Goal: Transaction & Acquisition: Book appointment/travel/reservation

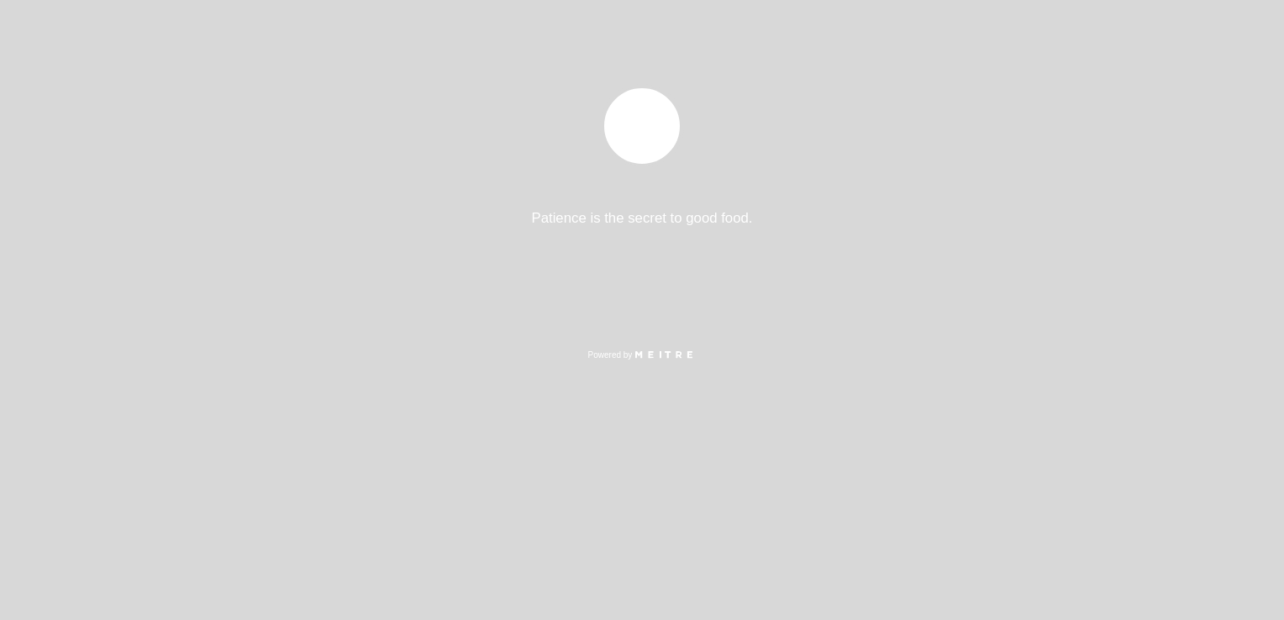
select select "es"
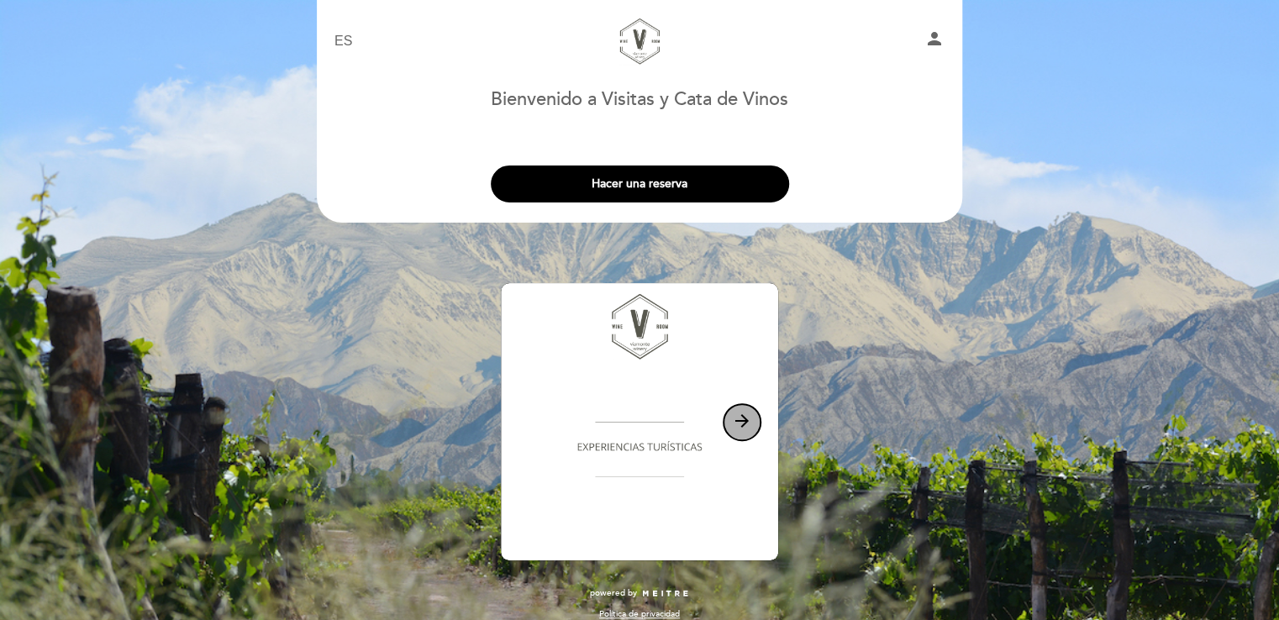
click at [739, 422] on icon "arrow_forward" at bounding box center [742, 421] width 20 height 20
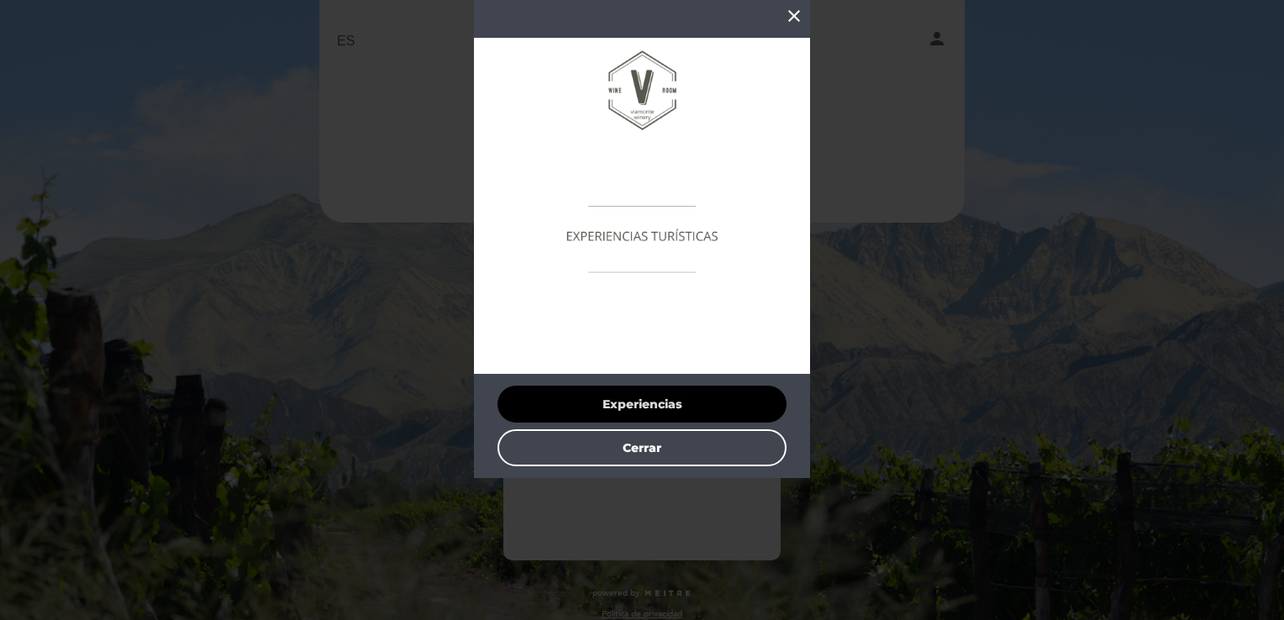
click at [707, 408] on button "Experiencias" at bounding box center [641, 404] width 289 height 37
click at [790, 15] on icon "close" at bounding box center [794, 16] width 20 height 20
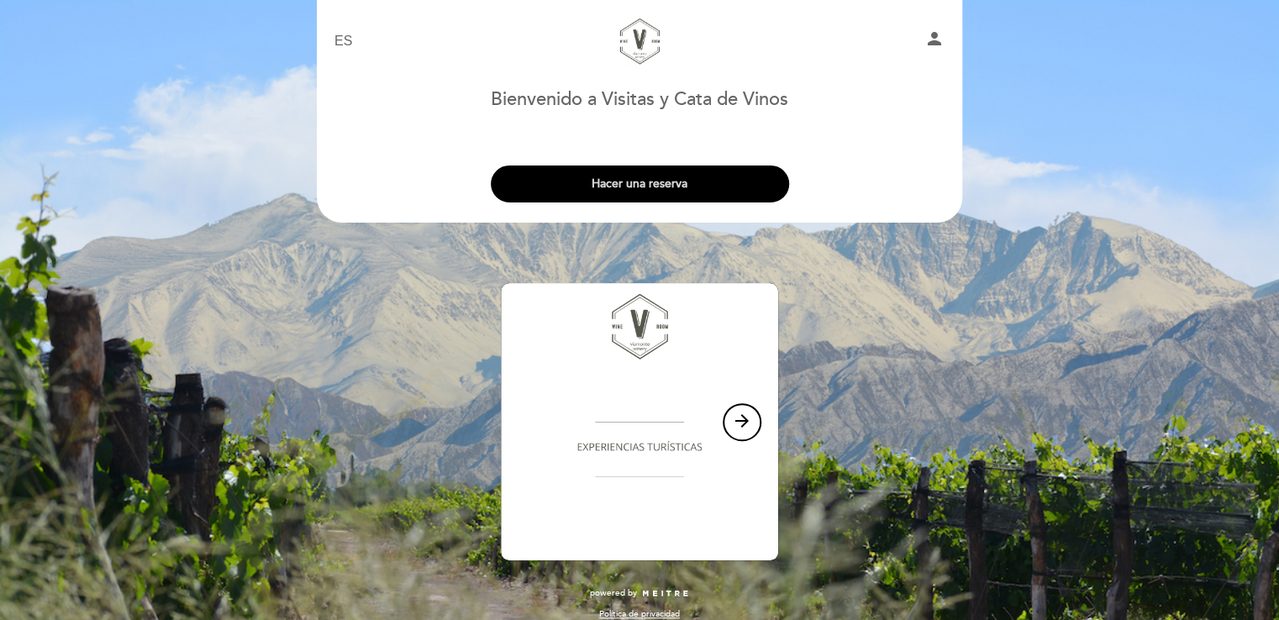
click at [689, 192] on button "Hacer una reserva" at bounding box center [640, 184] width 298 height 37
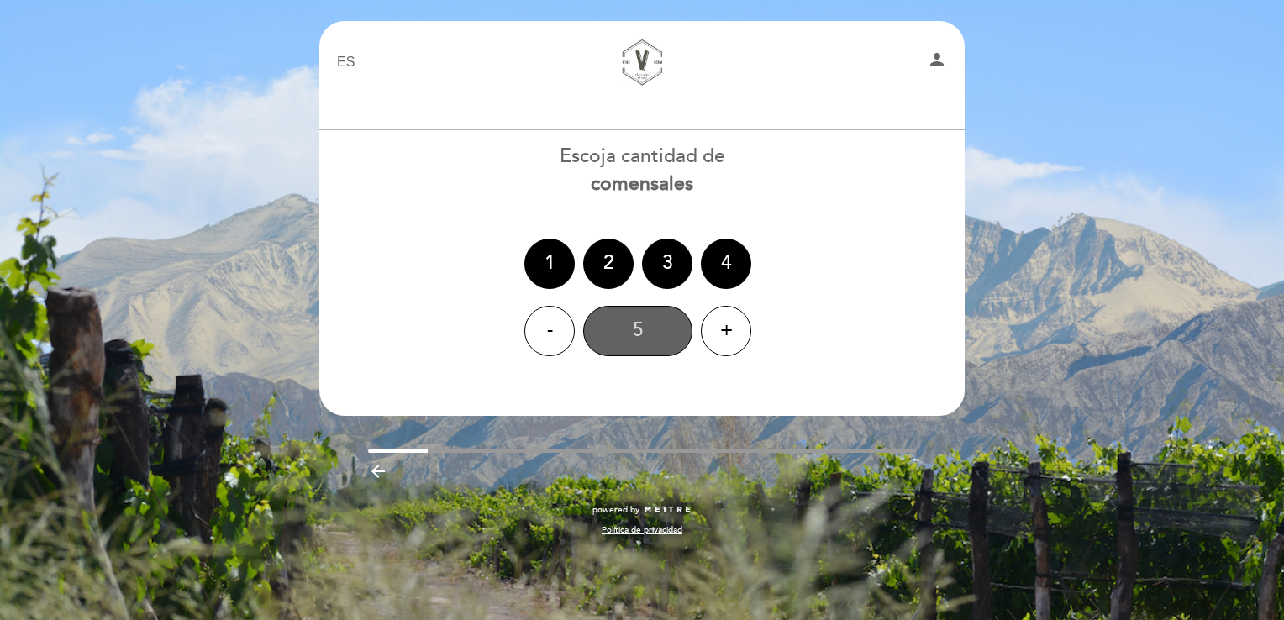
click at [635, 341] on div "5" at bounding box center [637, 331] width 109 height 50
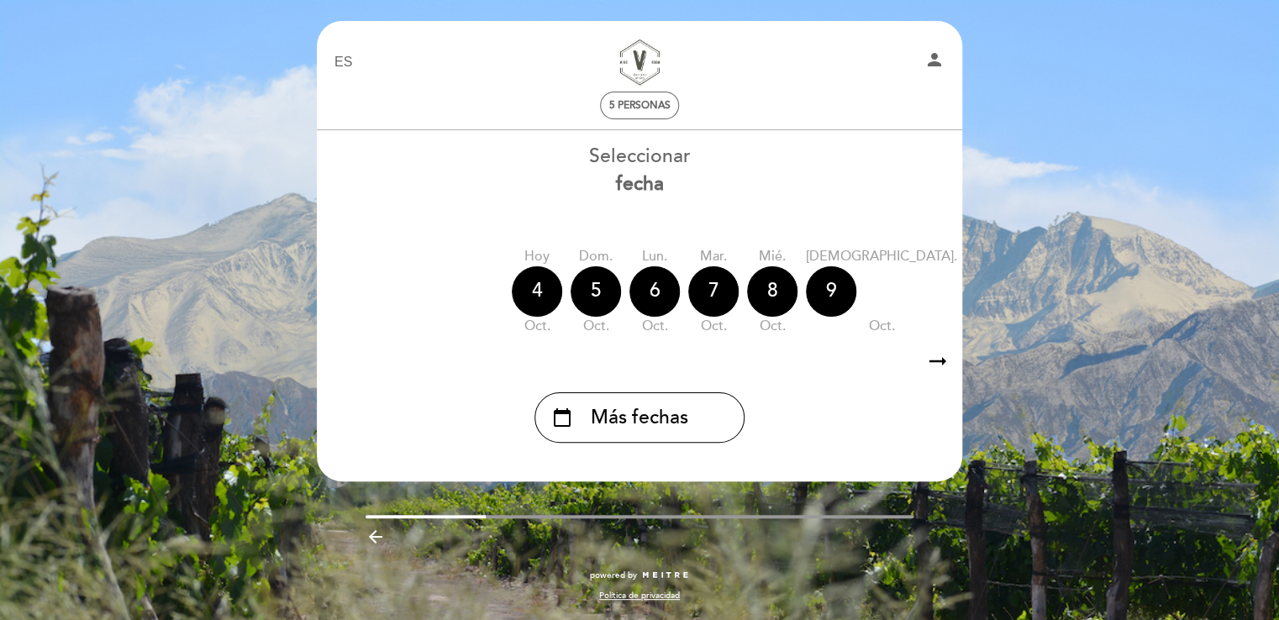
click at [943, 361] on icon "arrow_right_alt" at bounding box center [937, 362] width 25 height 36
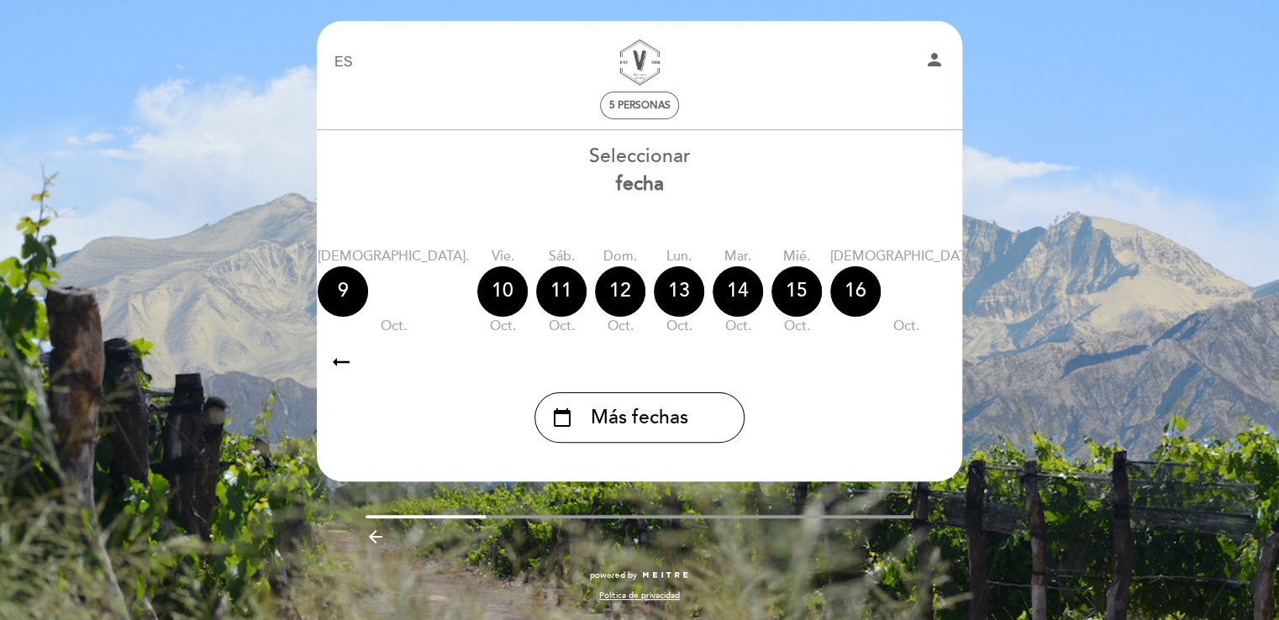
scroll to position [0, 490]
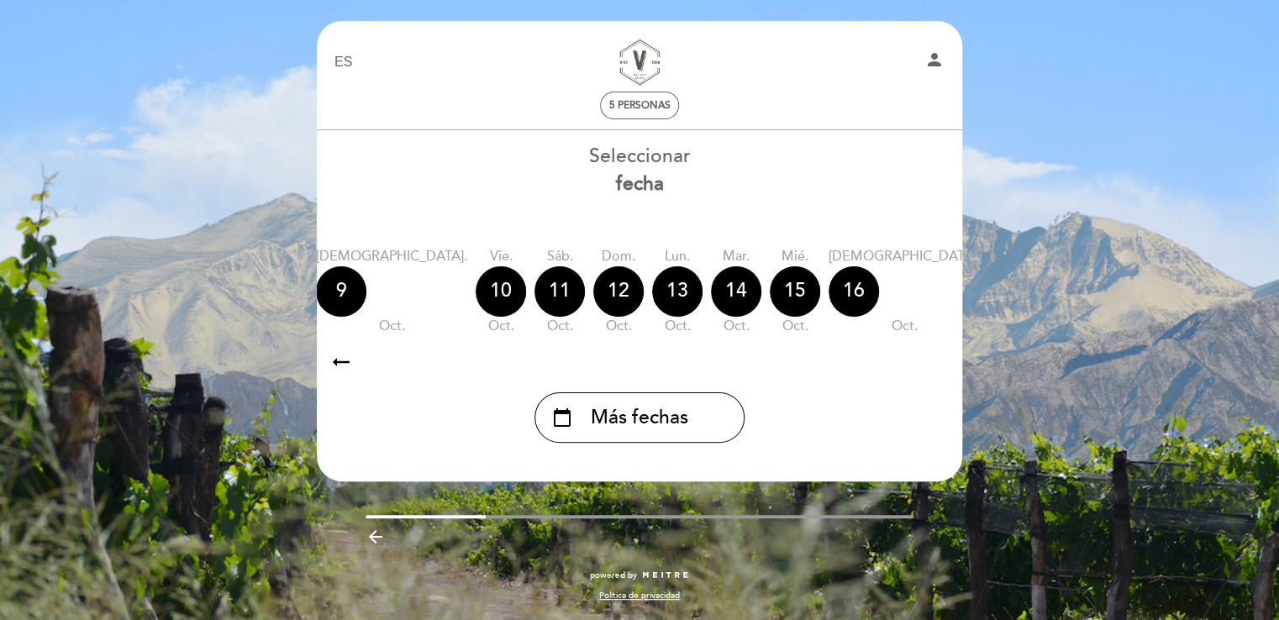
click at [943, 361] on icon "arrow_right_alt" at bounding box center [937, 362] width 25 height 36
click at [1121, 298] on icon "calendar_today" at bounding box center [1131, 290] width 20 height 29
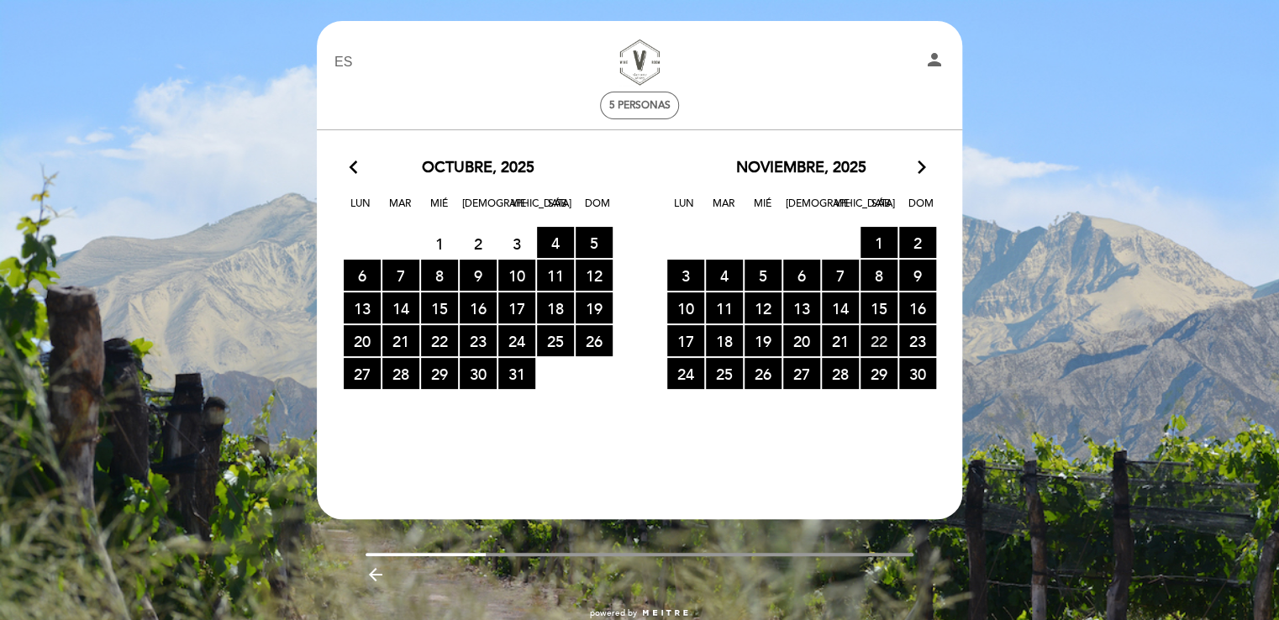
click at [883, 341] on span "22 RESERVAS DISPONIBLES" at bounding box center [878, 340] width 37 height 31
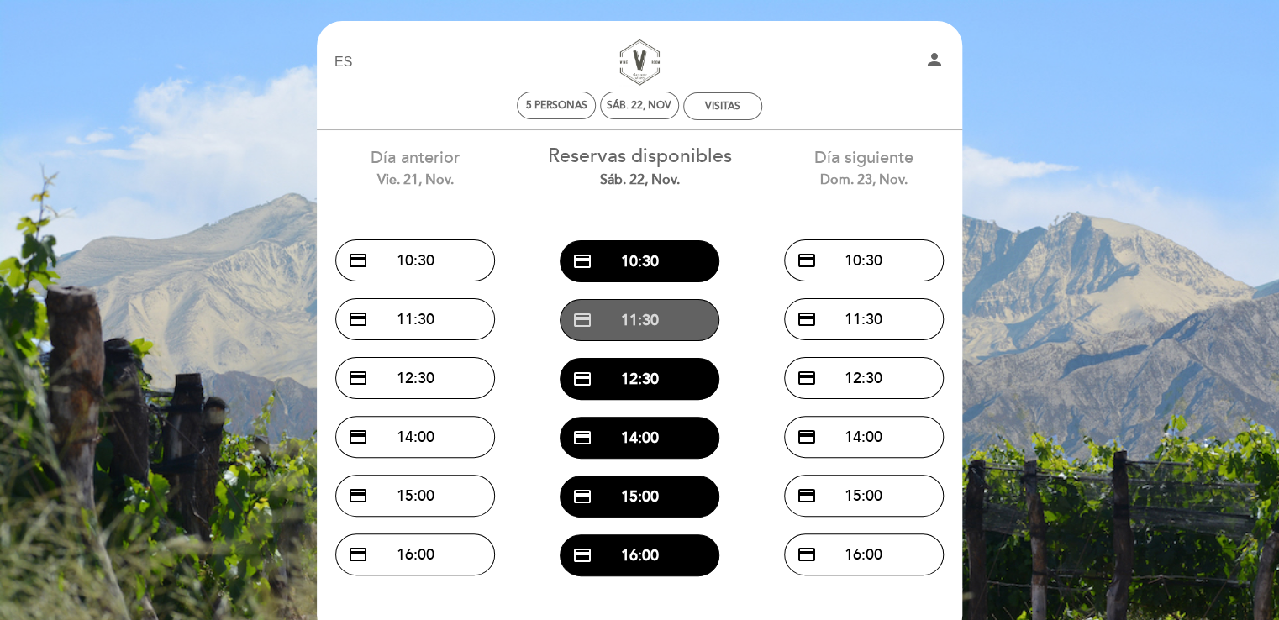
click at [663, 330] on button "credit_card 11:30" at bounding box center [640, 320] width 160 height 42
